Goal: Find specific page/section: Find specific page/section

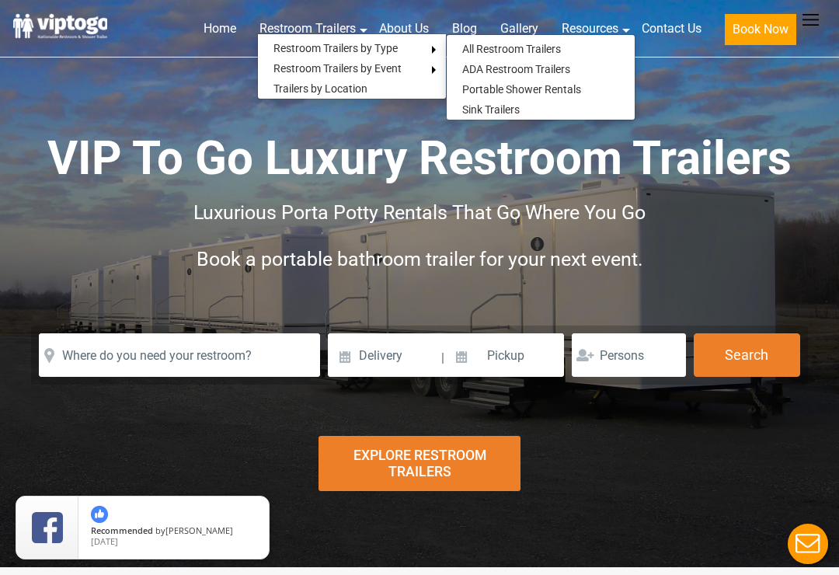
click at [551, 76] on link "ADA Restroom Trailers" at bounding box center [516, 69] width 139 height 20
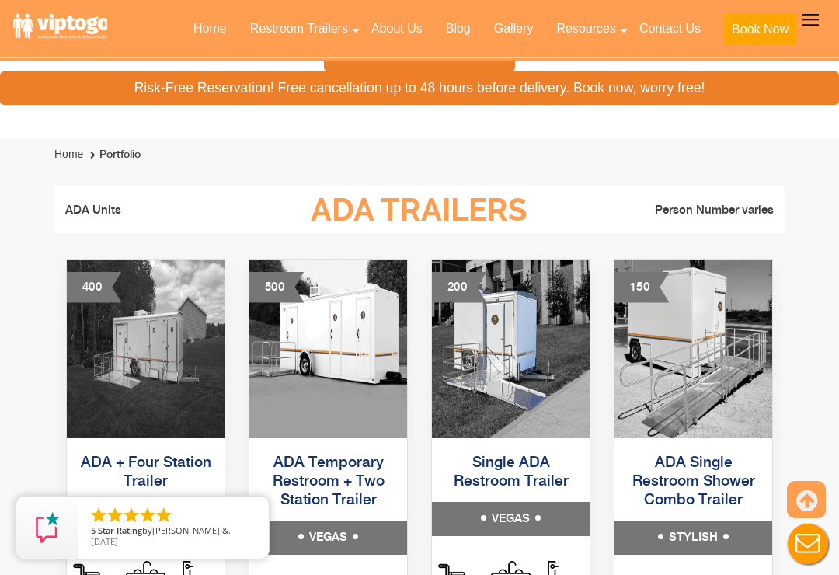
scroll to position [711, 0]
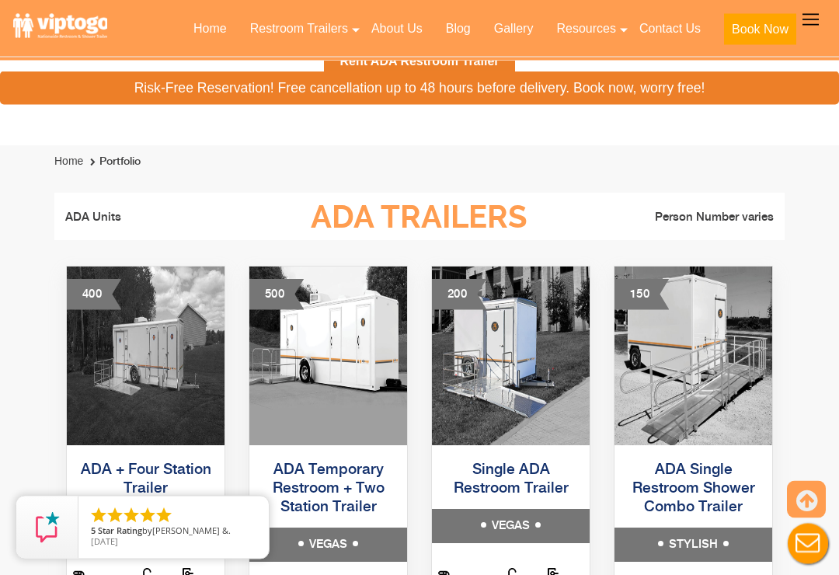
click at [525, 383] on img at bounding box center [511, 356] width 158 height 179
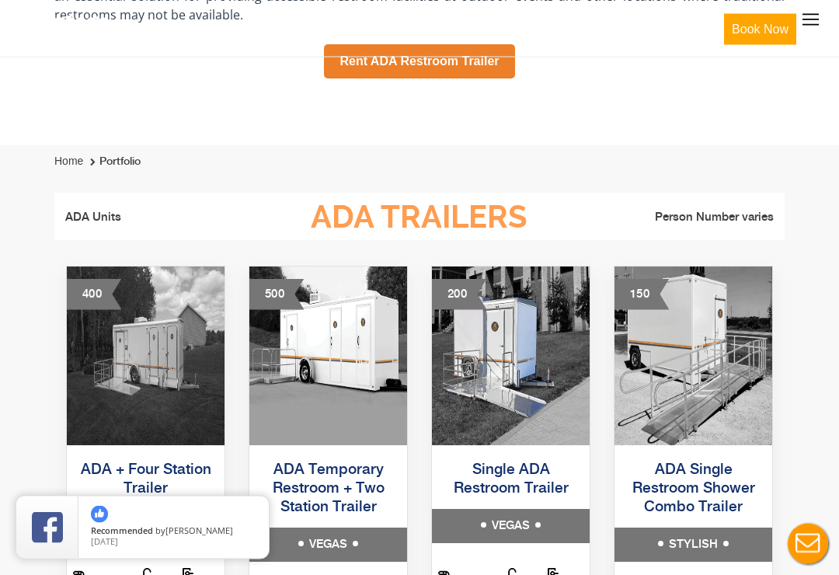
scroll to position [712, 0]
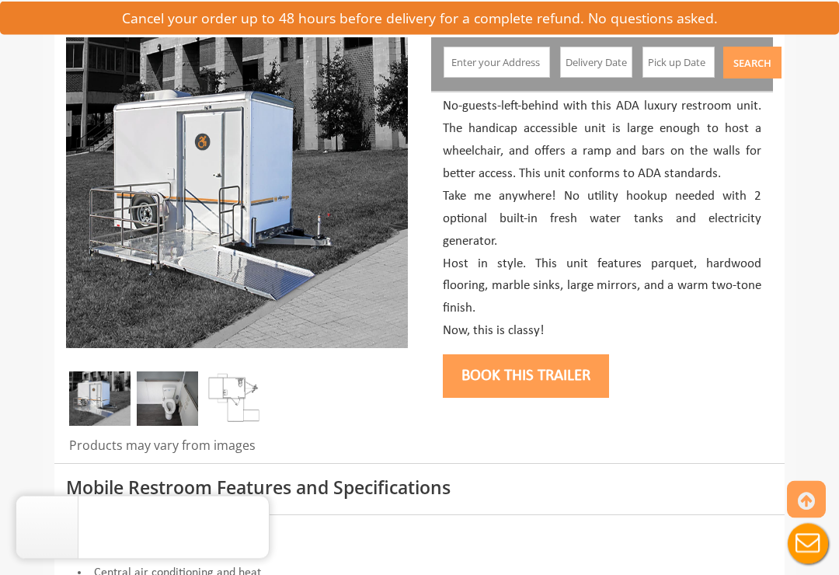
scroll to position [192, 0]
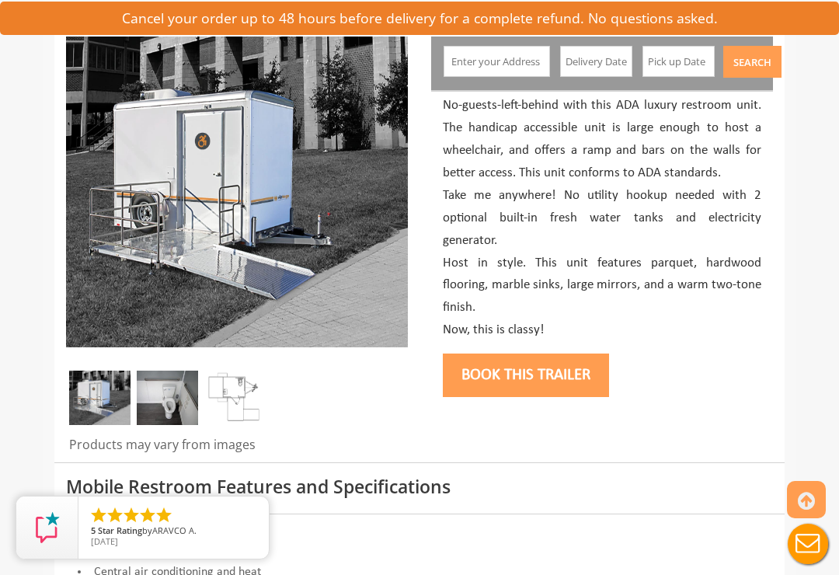
click at [166, 403] on img at bounding box center [167, 398] width 61 height 54
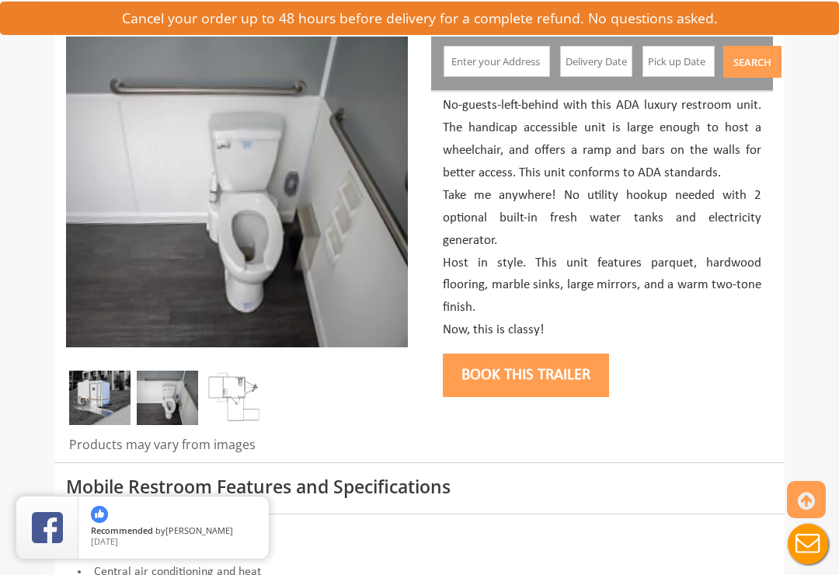
click at [237, 407] on img at bounding box center [234, 398] width 61 height 54
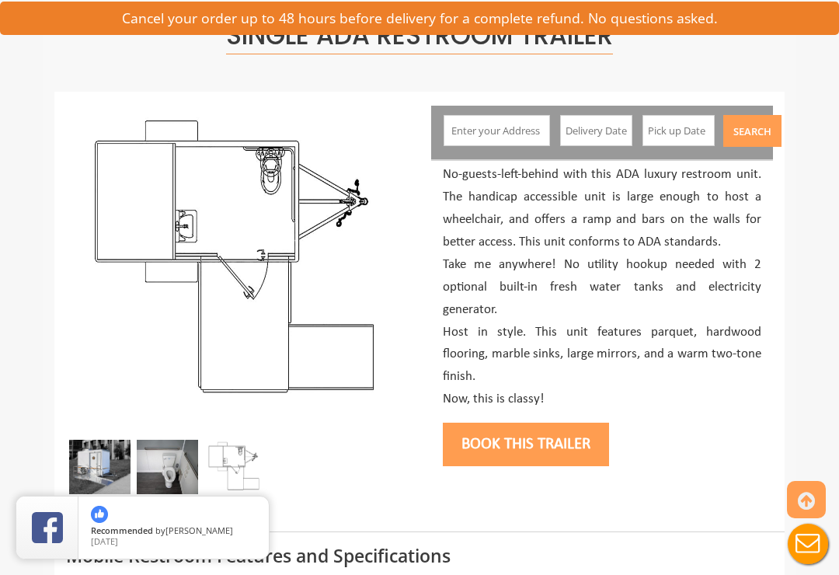
scroll to position [0, 0]
